Goal: Information Seeking & Learning: Learn about a topic

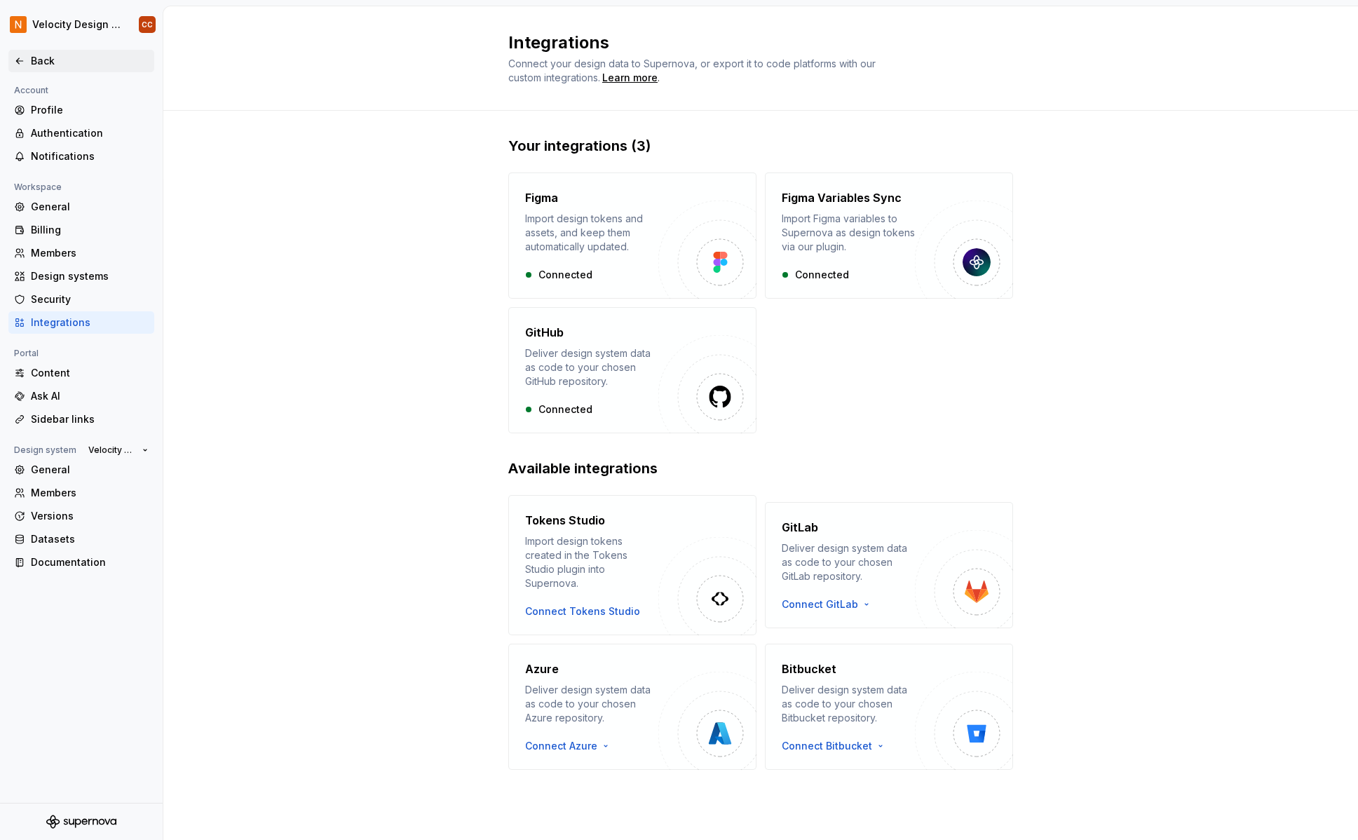
click at [41, 62] on div "Back" at bounding box center [90, 61] width 118 height 14
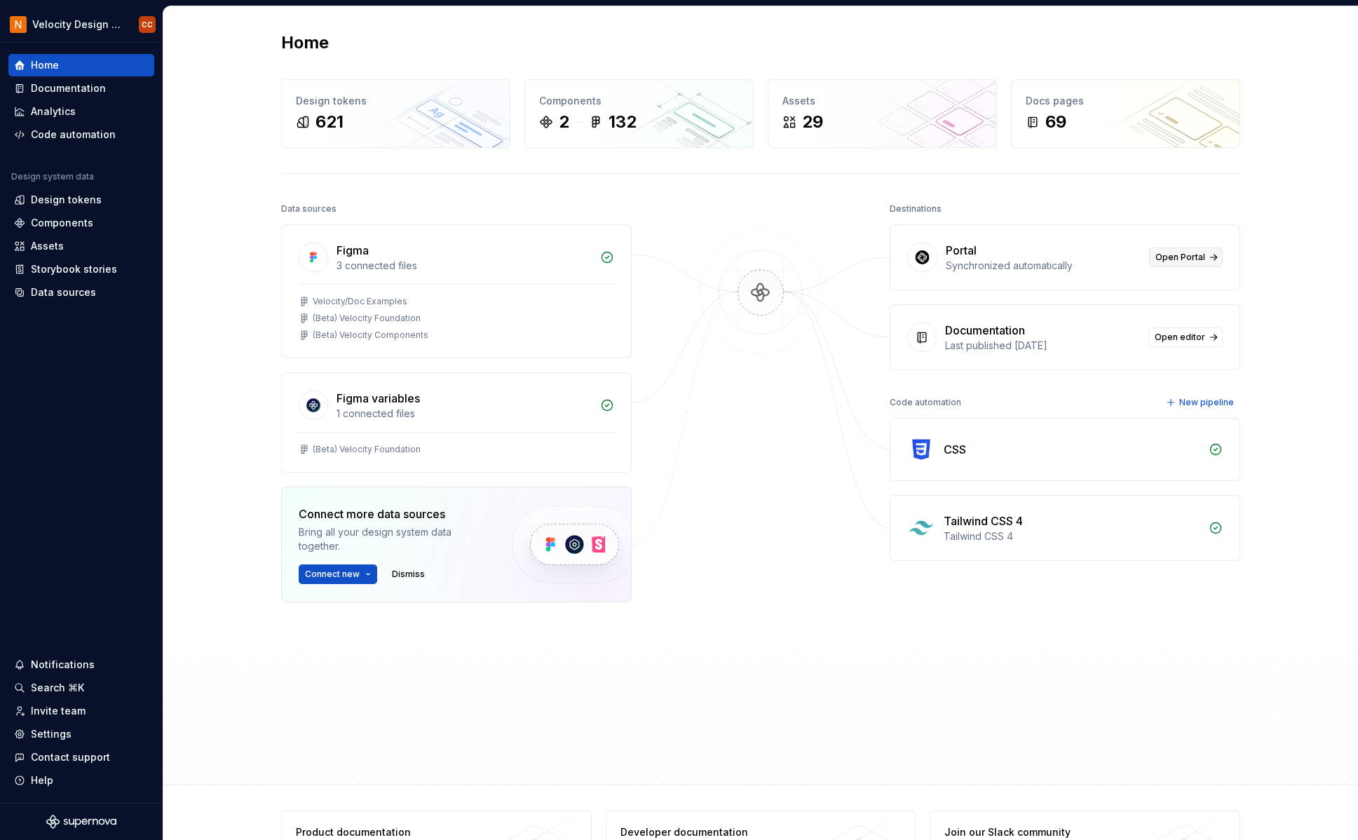
click at [1187, 254] on span "Open Portal" at bounding box center [1180, 257] width 50 height 11
click at [362, 573] on button "Connect new" at bounding box center [338, 574] width 79 height 20
click at [208, 545] on div "Home Design tokens 621 Components 2 132 Assets 29 Docs pages 69 Data sources Fi…" at bounding box center [760, 395] width 1195 height 779
click at [54, 200] on div "Design tokens" at bounding box center [66, 200] width 71 height 14
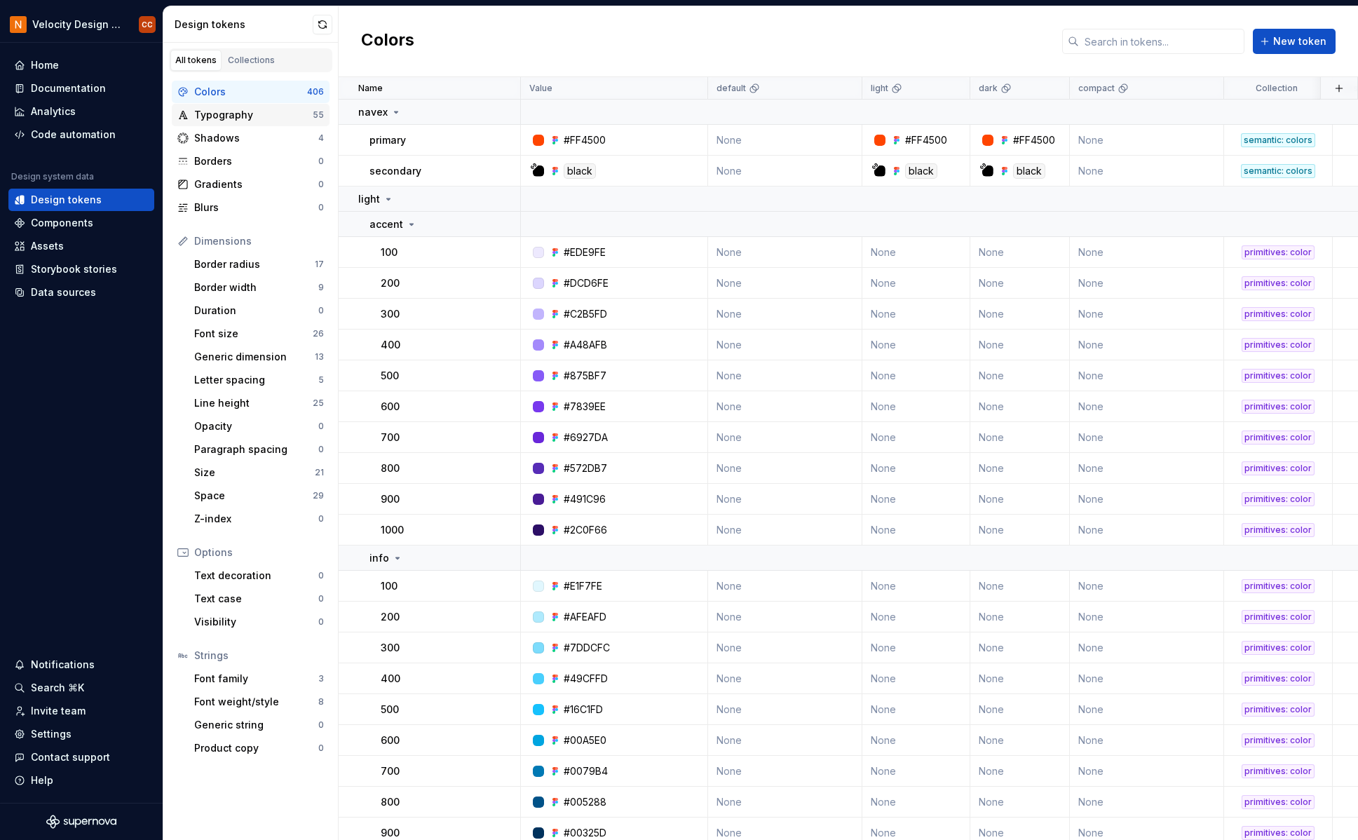
click at [233, 115] on div "Typography" at bounding box center [253, 115] width 118 height 14
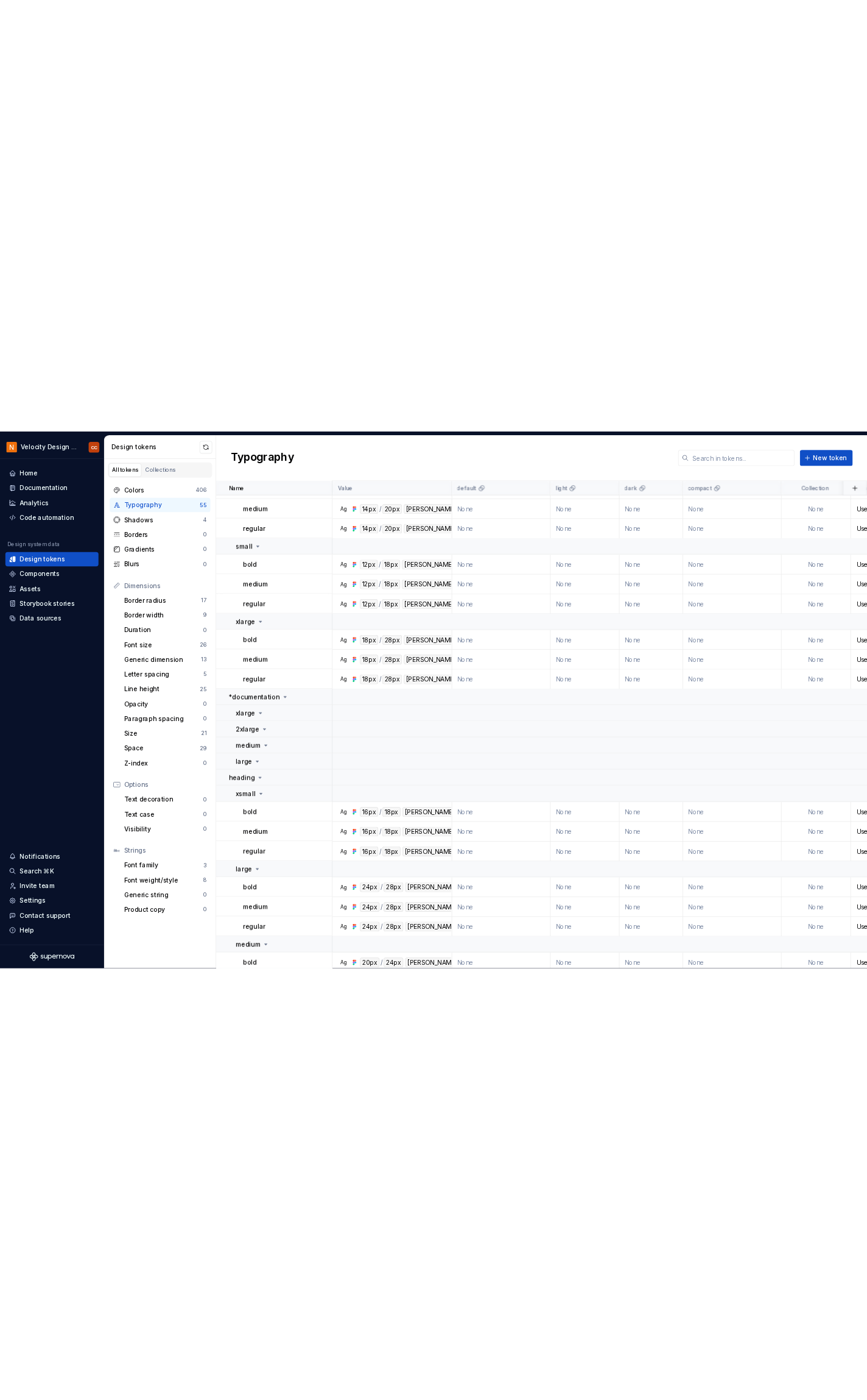
scroll to position [1300, 0]
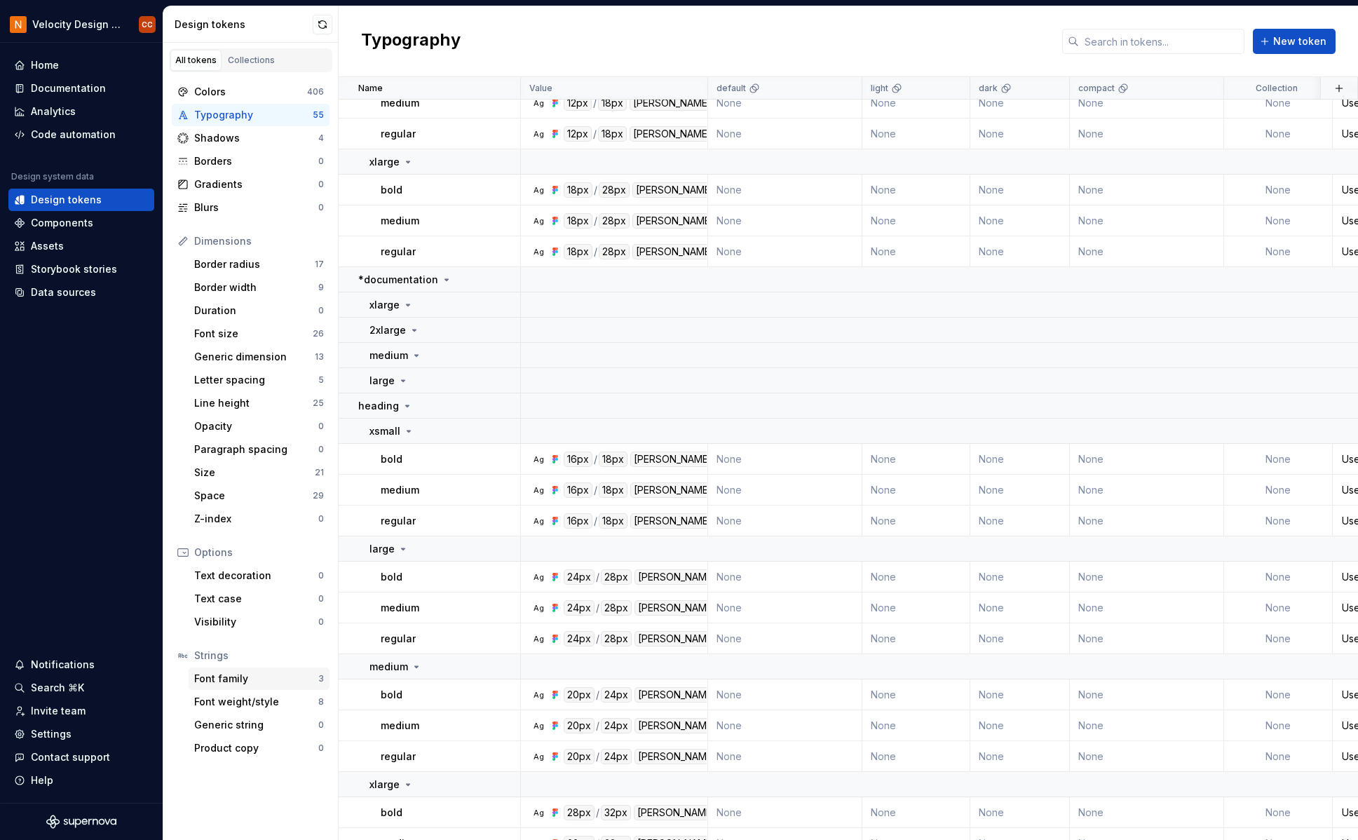
click at [229, 686] on div "Font family 3" at bounding box center [259, 678] width 141 height 22
